Goal: Transaction & Acquisition: Obtain resource

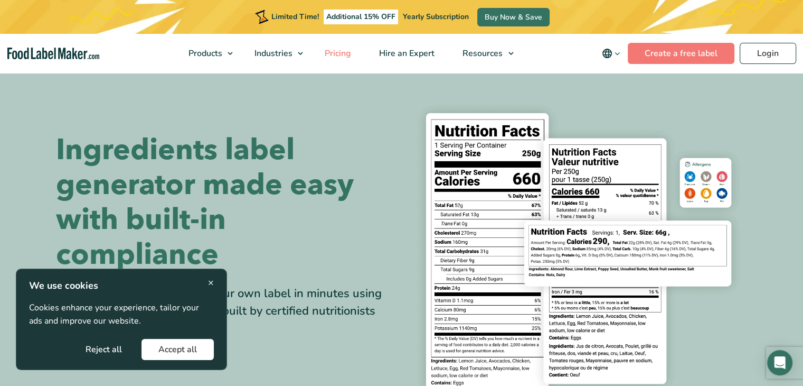
click at [334, 49] on span "Pricing" at bounding box center [337, 54] width 31 height 12
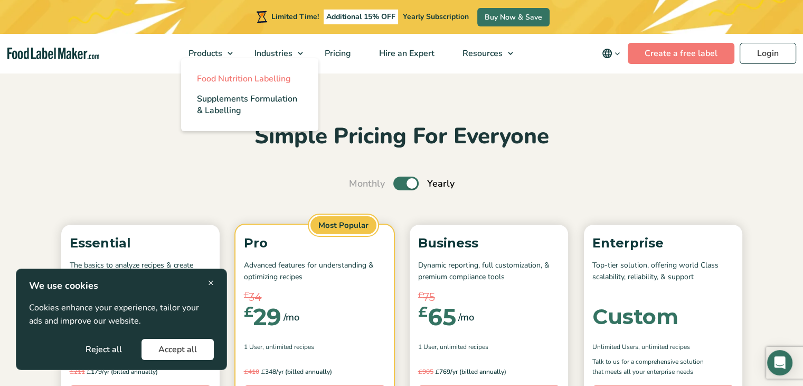
click at [212, 77] on span "Food Nutrition Labelling" at bounding box center [244, 79] width 94 height 12
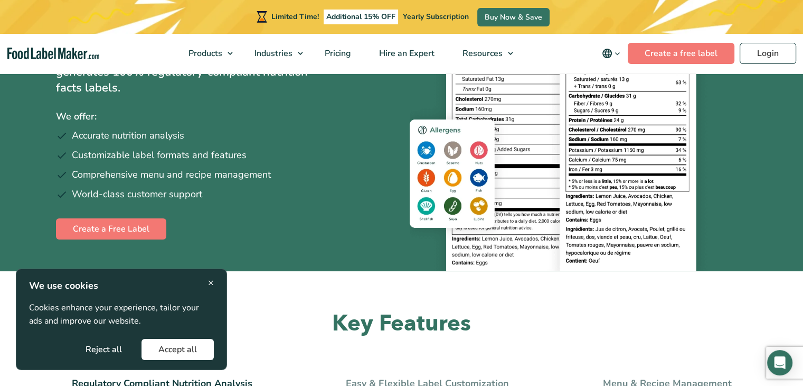
scroll to position [151, 0]
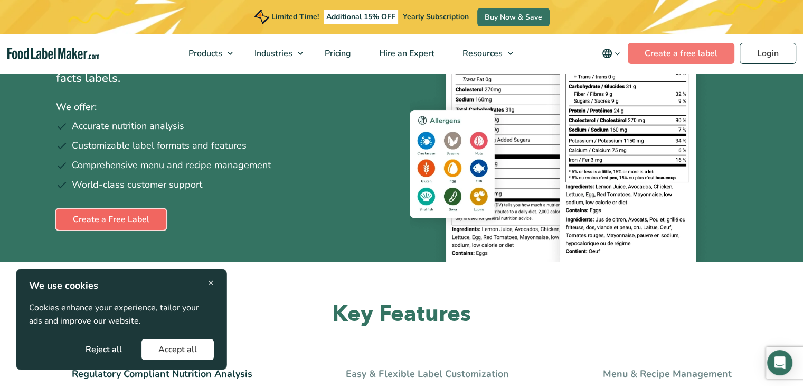
click at [156, 220] on link "Create a Free Label" at bounding box center [111, 219] width 110 height 21
